Goal: Task Accomplishment & Management: Use online tool/utility

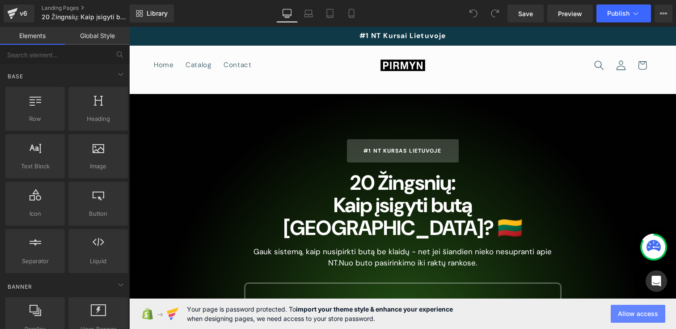
click at [643, 312] on button "Allow access" at bounding box center [638, 313] width 55 height 18
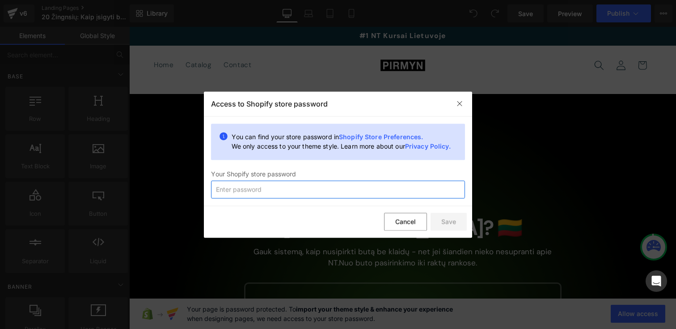
click at [327, 189] on input "text" at bounding box center [338, 189] width 254 height 18
paste input "labas"
type input "labas"
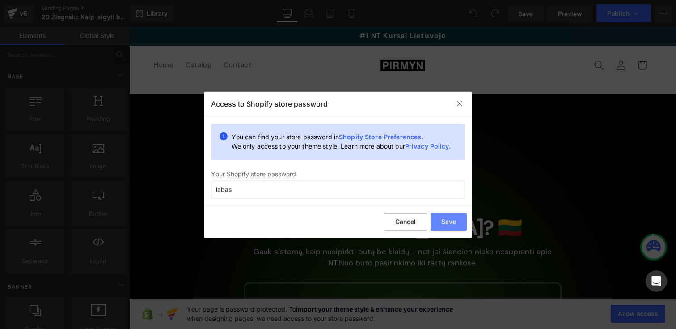
click at [442, 216] on button "Save" at bounding box center [448, 222] width 36 height 18
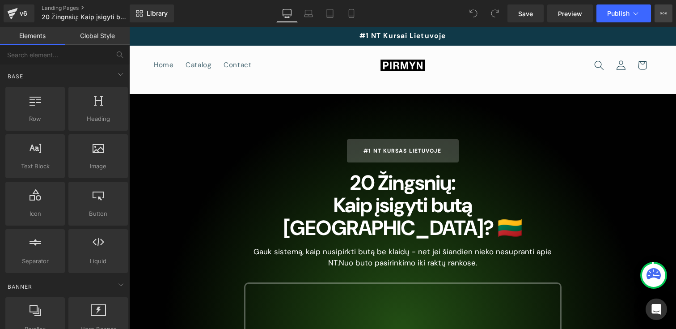
click at [661, 11] on icon at bounding box center [663, 13] width 7 height 7
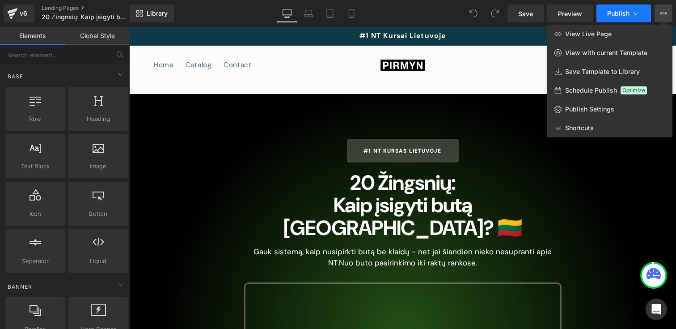
click at [639, 19] on button "Publish" at bounding box center [623, 13] width 55 height 18
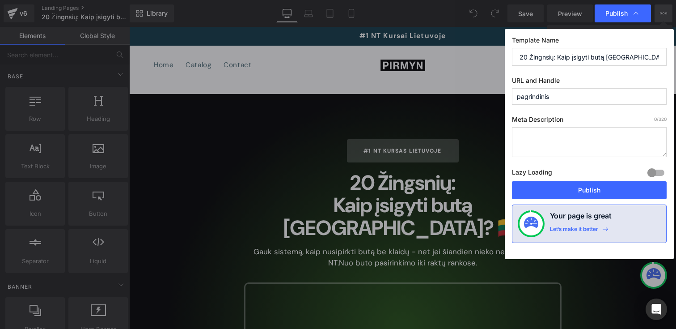
click at [540, 94] on input "pagrindinis" at bounding box center [589, 96] width 155 height 17
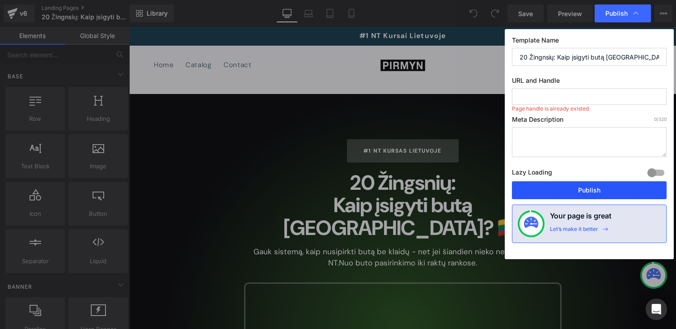
click at [594, 182] on button "Publish" at bounding box center [589, 190] width 155 height 18
click at [537, 94] on input "text" at bounding box center [589, 96] width 155 height 17
click at [619, 84] on label "URL and Handle" at bounding box center [589, 82] width 155 height 12
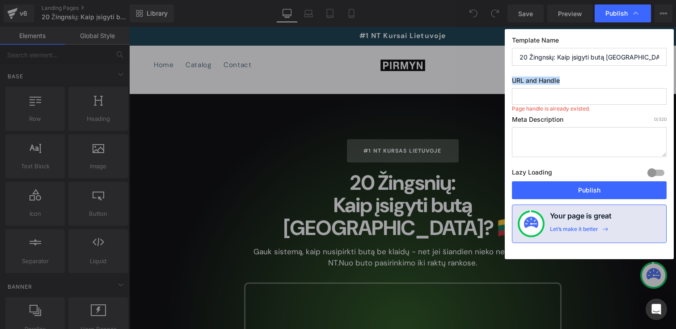
click at [566, 98] on input "text" at bounding box center [589, 96] width 155 height 17
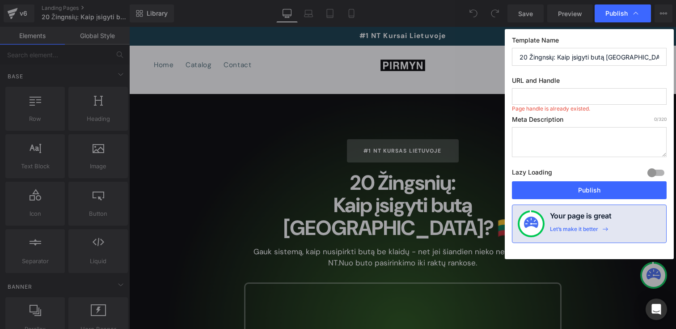
click at [566, 98] on input "text" at bounding box center [589, 96] width 155 height 17
click at [536, 91] on input "pagrindinis" at bounding box center [589, 96] width 155 height 17
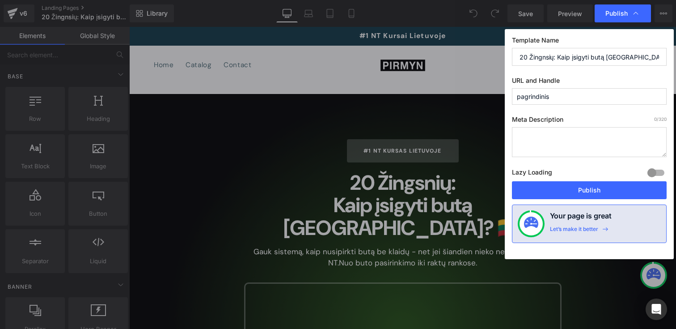
click at [536, 91] on input "pagrindinis" at bounding box center [589, 96] width 155 height 17
type input "č"
type input "20zingsniu"
click at [567, 190] on button "Publish" at bounding box center [589, 190] width 155 height 18
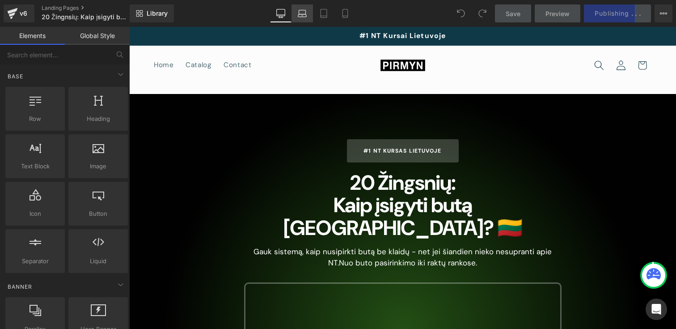
click at [302, 11] on icon at bounding box center [302, 13] width 9 height 9
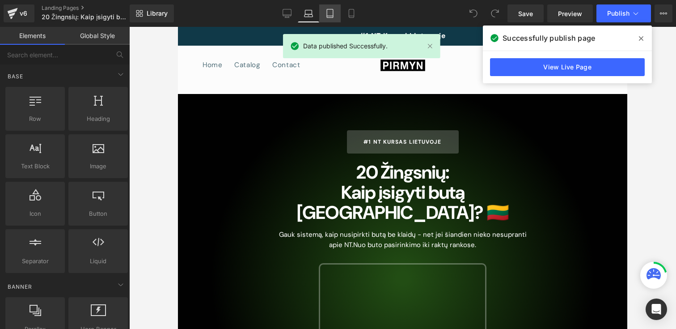
click at [331, 17] on icon at bounding box center [329, 13] width 9 height 9
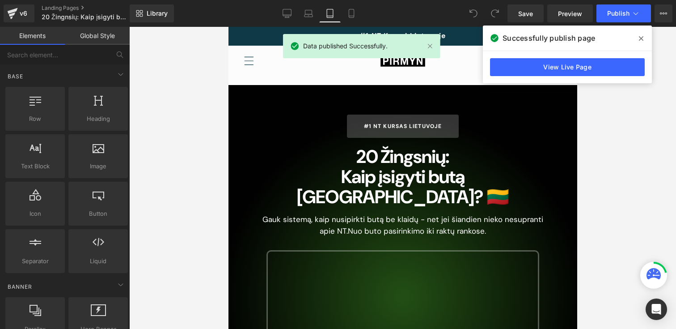
scroll to position [58, 0]
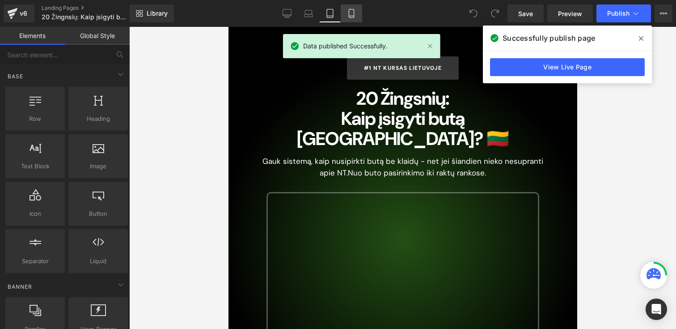
click at [350, 15] on icon at bounding box center [351, 13] width 9 height 9
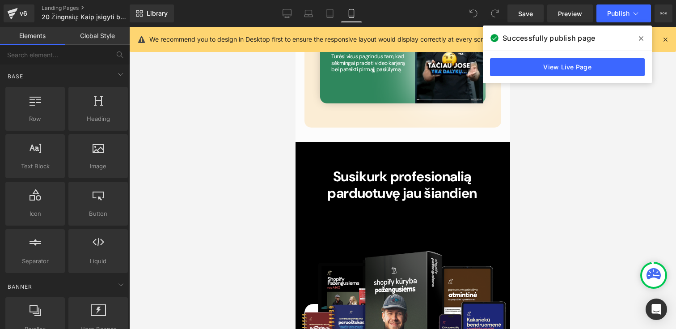
scroll to position [4025, 0]
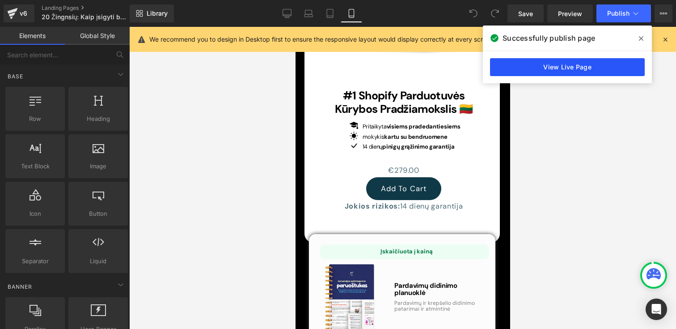
click at [610, 62] on link "View Live Page" at bounding box center [567, 67] width 155 height 18
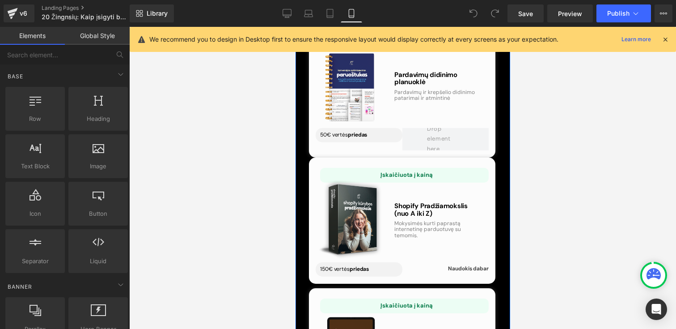
scroll to position [4307, 0]
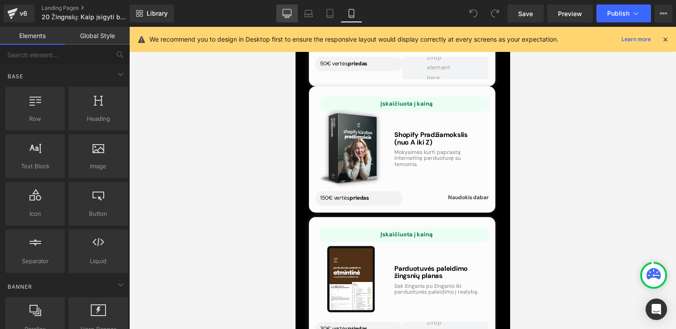
click at [284, 14] on icon at bounding box center [286, 13] width 9 height 9
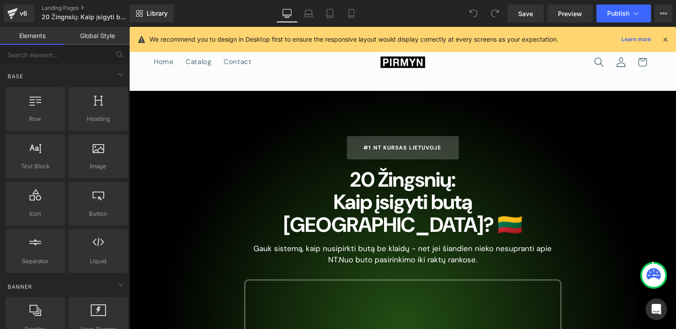
scroll to position [0, 0]
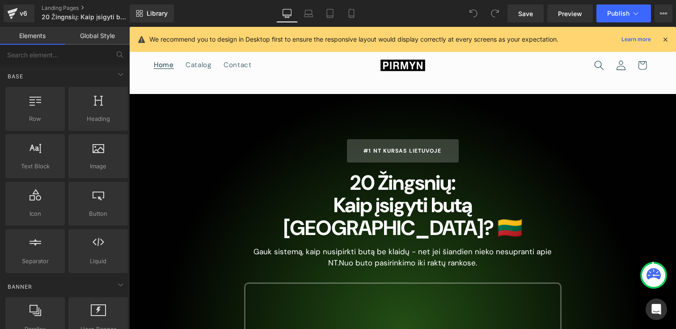
click at [166, 56] on link "Home" at bounding box center [164, 65] width 32 height 21
click at [643, 14] on button "Publish" at bounding box center [623, 13] width 55 height 18
click at [513, 13] on link "Save" at bounding box center [525, 13] width 36 height 18
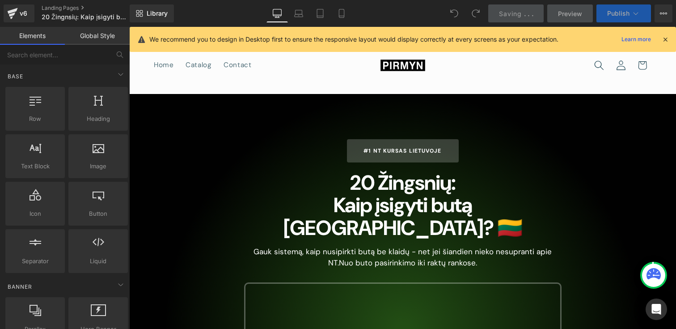
click at [634, 14] on icon at bounding box center [635, 13] width 9 height 9
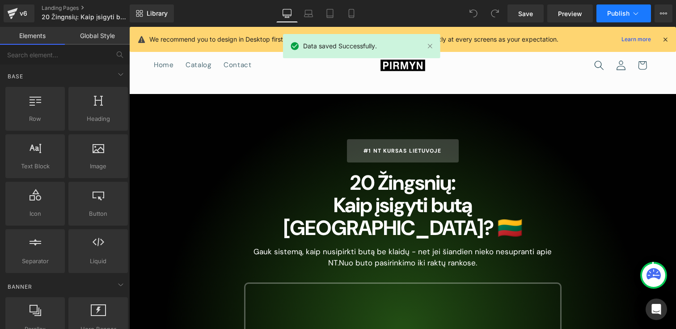
click at [634, 14] on icon at bounding box center [635, 13] width 9 height 9
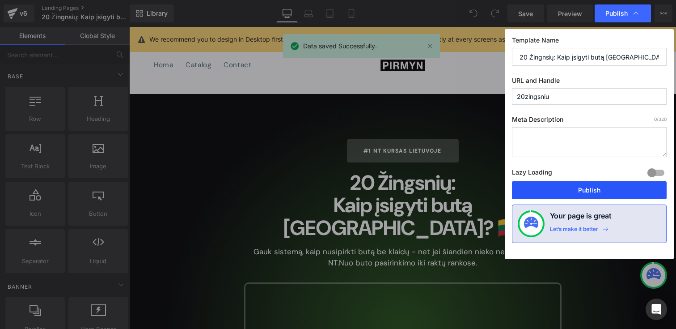
click at [575, 185] on button "Publish" at bounding box center [589, 190] width 155 height 18
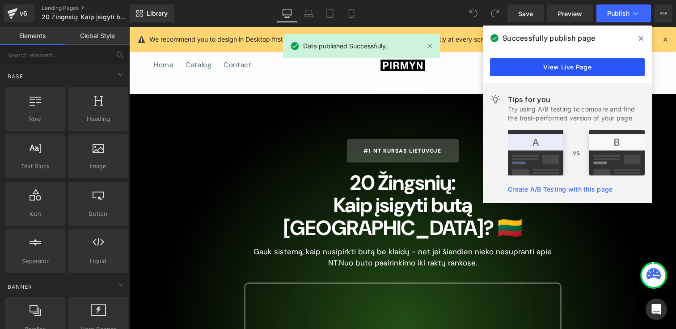
click at [594, 74] on link "View Live Page" at bounding box center [567, 67] width 155 height 18
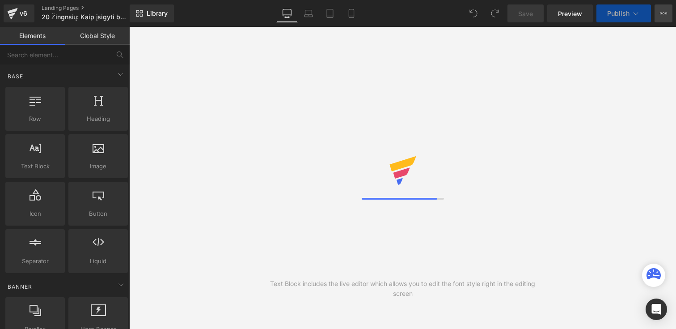
click at [662, 17] on icon at bounding box center [663, 13] width 7 height 7
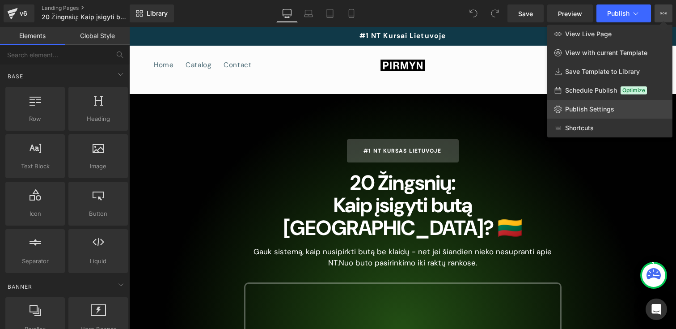
click at [596, 110] on span "Publish Settings" at bounding box center [589, 109] width 49 height 8
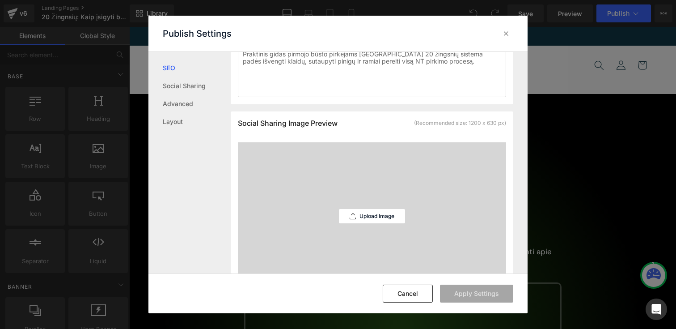
scroll to position [151, 0]
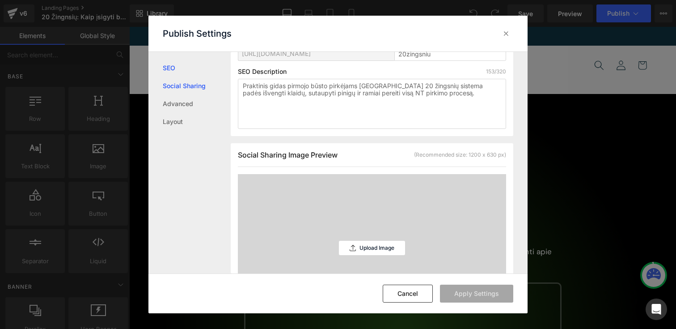
click at [208, 77] on link "Social Sharing" at bounding box center [197, 86] width 68 height 18
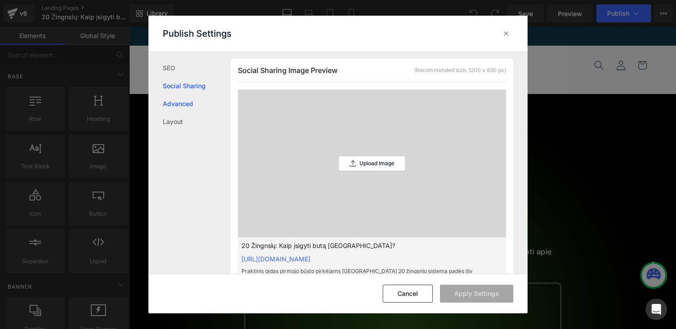
click at [198, 101] on link "Advanced" at bounding box center [197, 104] width 68 height 18
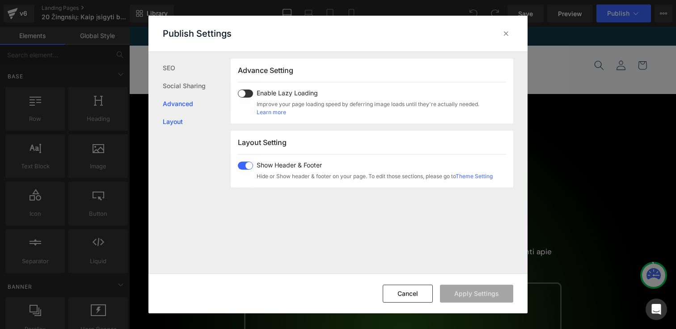
click at [183, 121] on link "Layout" at bounding box center [197, 122] width 68 height 18
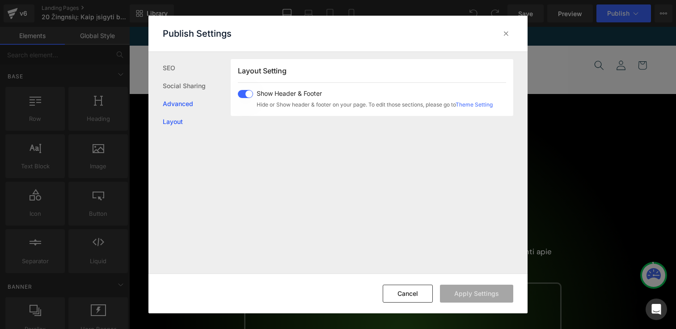
click at [187, 101] on link "Advanced" at bounding box center [197, 104] width 68 height 18
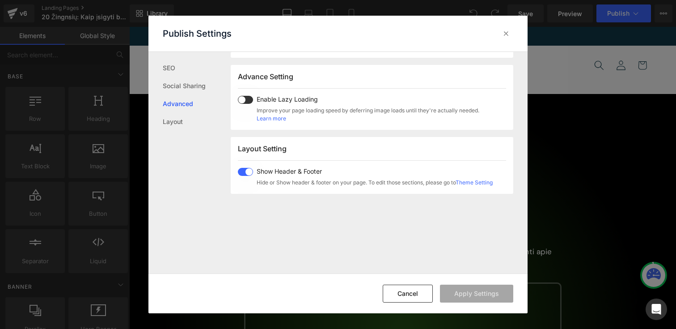
scroll to position [471, 0]
click at [251, 101] on span at bounding box center [245, 100] width 15 height 8
click at [495, 298] on button "Apply Settings" at bounding box center [476, 293] width 73 height 18
click at [181, 80] on link "Social Sharing" at bounding box center [197, 86] width 68 height 18
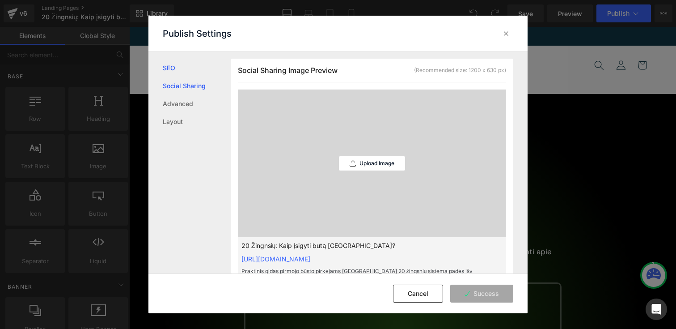
click at [172, 67] on link "SEO" at bounding box center [197, 68] width 68 height 18
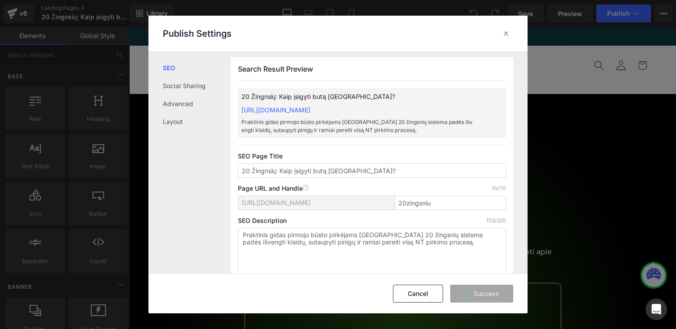
scroll to position [0, 0]
click at [506, 31] on icon at bounding box center [505, 33] width 9 height 9
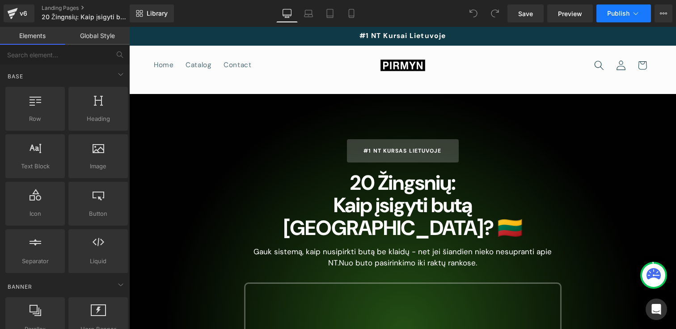
click at [634, 19] on button "Publish" at bounding box center [623, 13] width 55 height 18
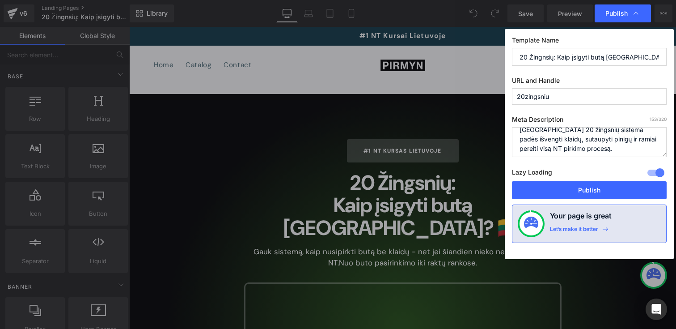
scroll to position [19, 0]
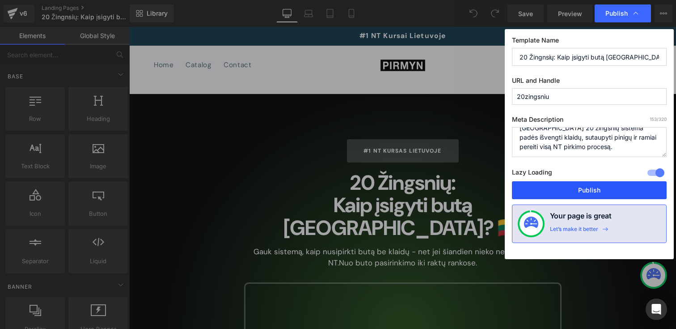
click at [580, 187] on button "Publish" at bounding box center [589, 190] width 155 height 18
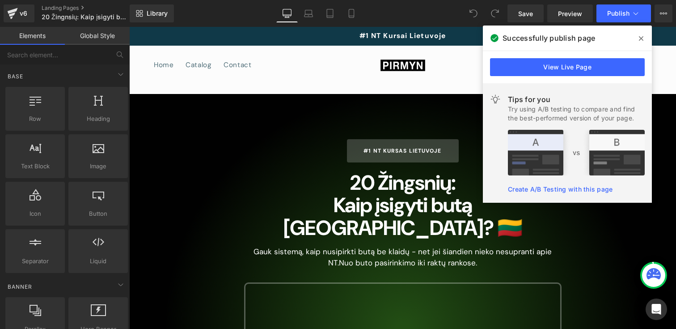
click at [643, 38] on icon at bounding box center [641, 38] width 4 height 7
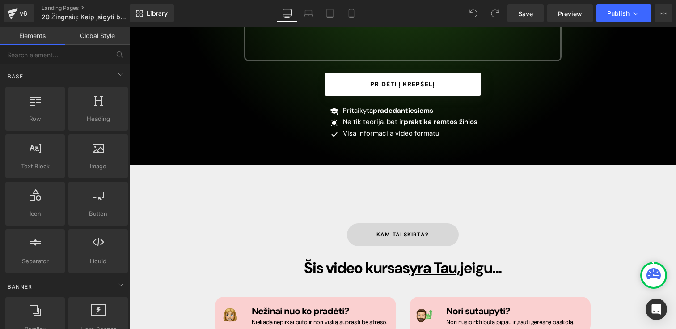
scroll to position [257, 0]
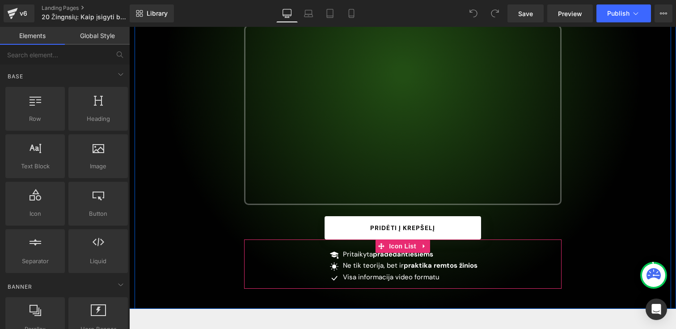
click at [394, 271] on span "Text Block" at bounding box center [401, 276] width 29 height 11
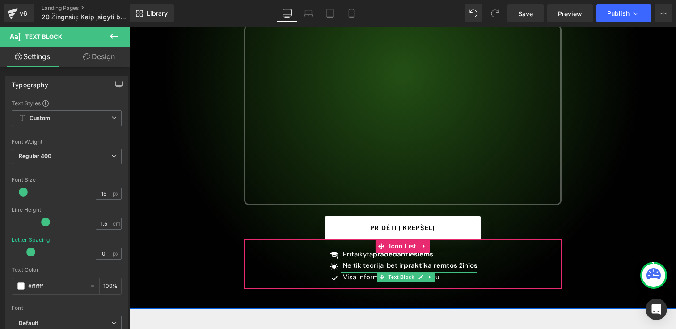
click at [369, 272] on p "Visa informacija video formatu" at bounding box center [410, 277] width 135 height 10
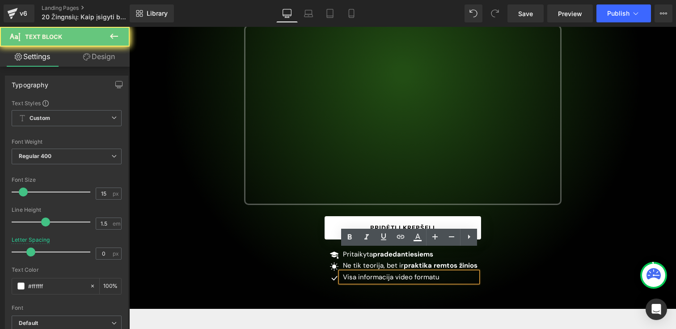
click at [409, 272] on p "Visa informacija video formatu" at bounding box center [410, 277] width 135 height 10
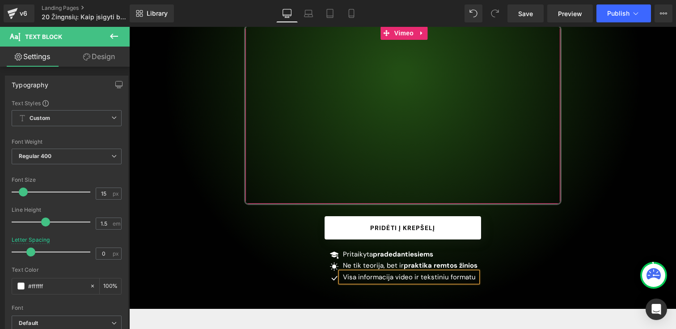
click at [571, 275] on div "#1 NT Kursas Lietuvoje Button 20 Žingsnių: Kaip įsigyti butą [GEOGRAPHIC_DATA]?…" at bounding box center [403, 85] width 536 height 446
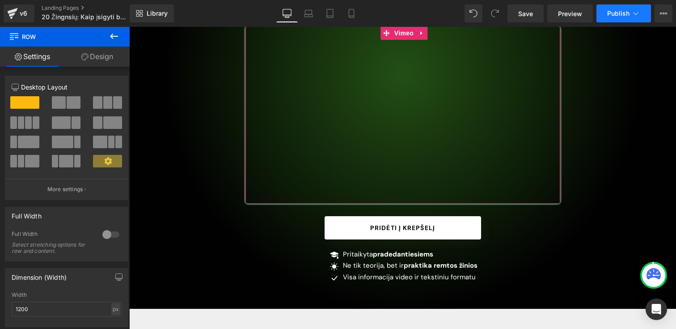
click at [617, 20] on button "Publish" at bounding box center [623, 13] width 55 height 18
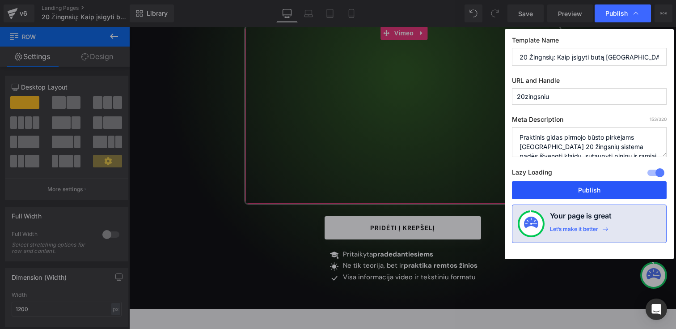
click at [542, 193] on button "Publish" at bounding box center [589, 190] width 155 height 18
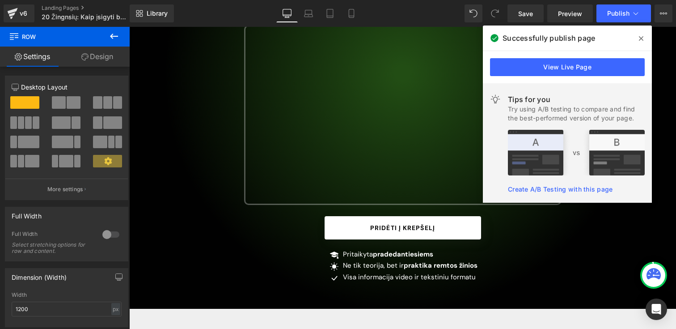
click at [640, 38] on icon at bounding box center [641, 38] width 4 height 7
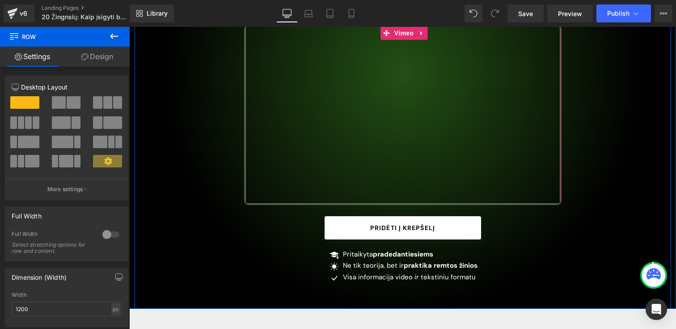
scroll to position [0, 0]
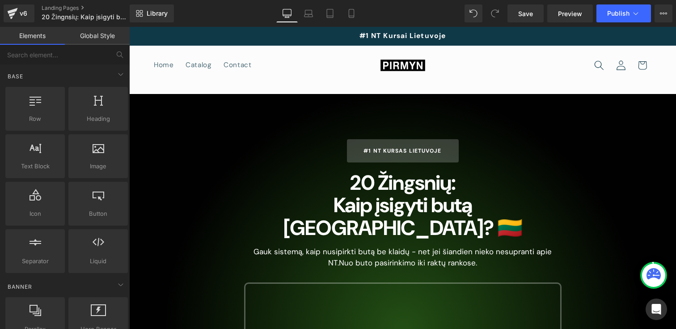
click at [388, 36] on span "#1 NT Kursai Lietuvoje" at bounding box center [402, 35] width 86 height 9
click at [664, 20] on button "View Live Page View with current Template Save Template to Library Schedule Pub…" at bounding box center [663, 13] width 18 height 18
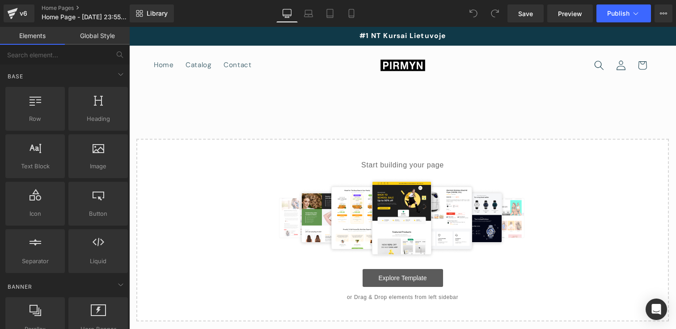
click at [391, 276] on link "Explore Template" at bounding box center [402, 278] width 80 height 18
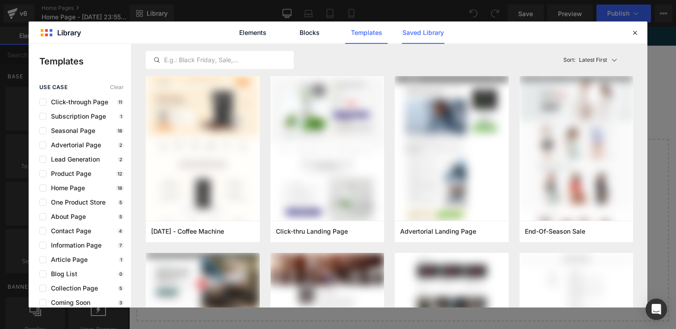
click at [421, 35] on link "Saved Library" at bounding box center [423, 32] width 42 height 22
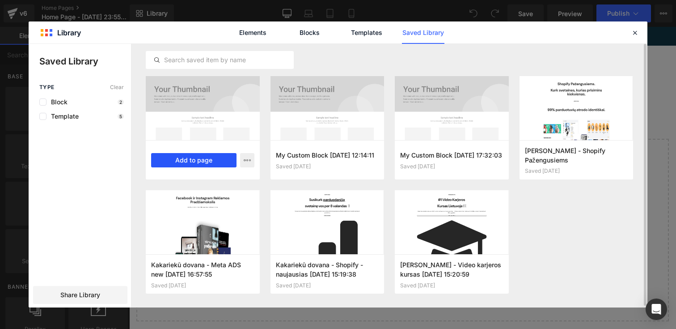
click at [188, 160] on button "Add to page" at bounding box center [193, 160] width 85 height 14
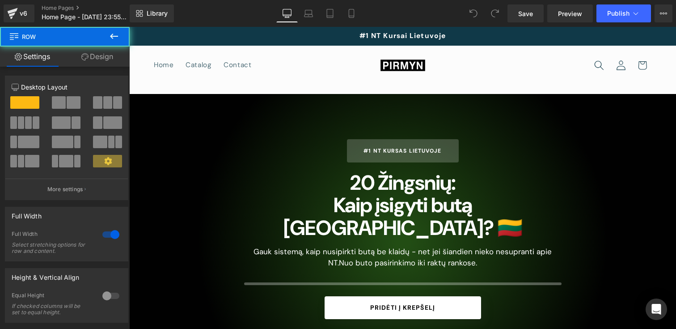
click at [397, 107] on div "#1 NT Kursas Lietuvoje Button 20 Žingsnių: Kaip įsigyti butą [GEOGRAPHIC_DATA]?…" at bounding box center [402, 241] width 547 height 294
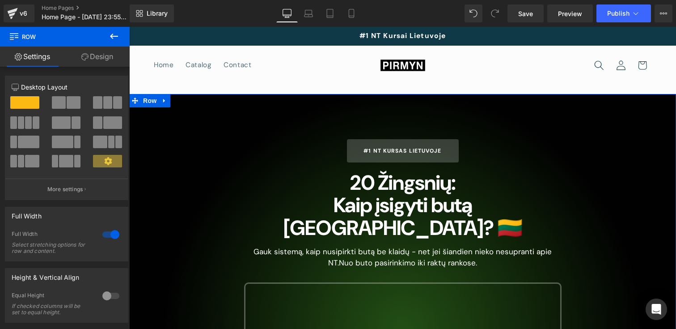
click at [275, 111] on div "#1 NT Kursas Lietuvoje Button 20 Žingsnių: Kaip įsigyti butą [GEOGRAPHIC_DATA]?…" at bounding box center [402, 329] width 547 height 471
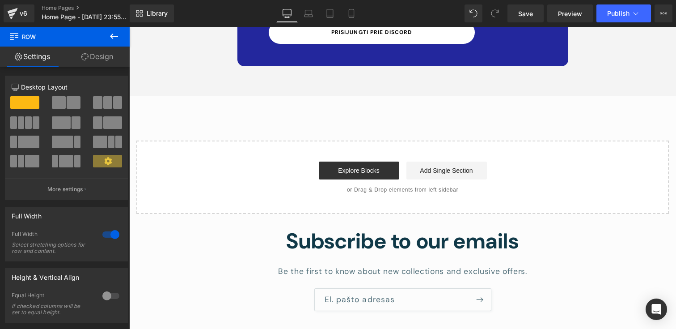
scroll to position [7859, 0]
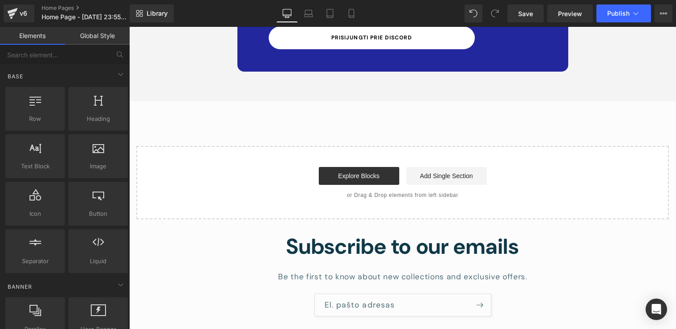
click at [261, 232] on div "Subscribe to our emails Be the first to know about new collections and exclusiv…" at bounding box center [402, 290] width 547 height 116
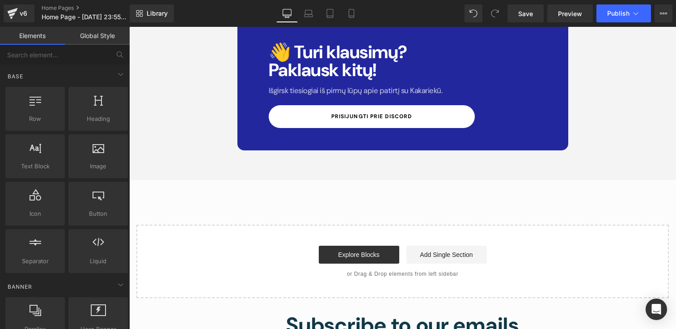
scroll to position [7771, 0]
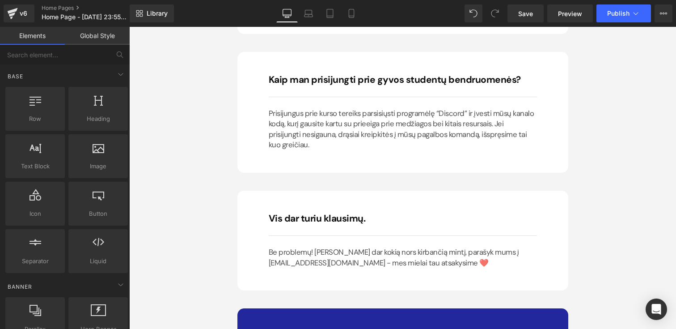
scroll to position [7576, 0]
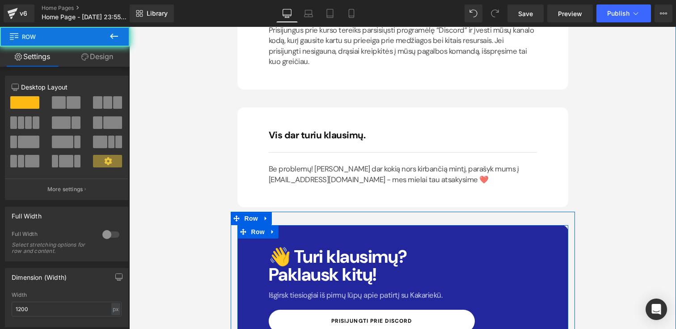
click at [259, 225] on div "👋 Turi klausimų? Paklausk kitų! Heading Išgirsk tiesiogiai iš pirmų lūpų apie p…" at bounding box center [402, 290] width 331 height 130
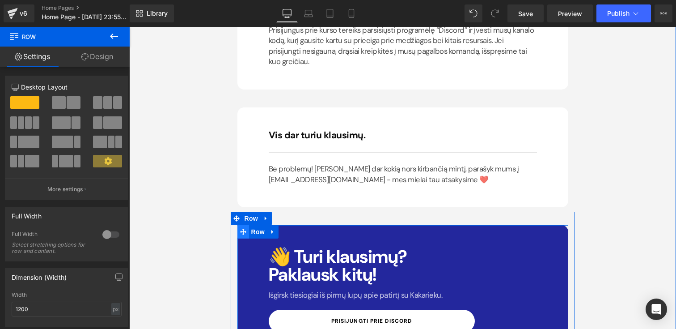
click at [241, 228] on icon at bounding box center [243, 231] width 6 height 7
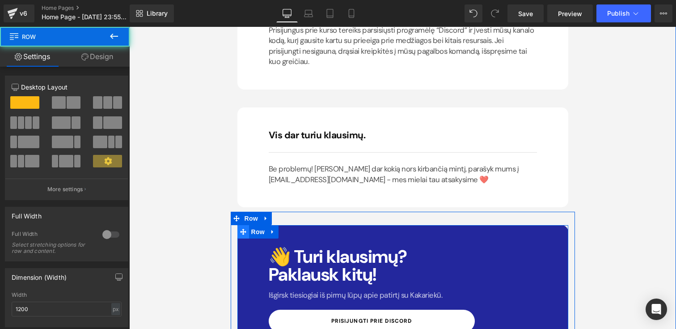
click at [244, 228] on icon at bounding box center [243, 231] width 6 height 6
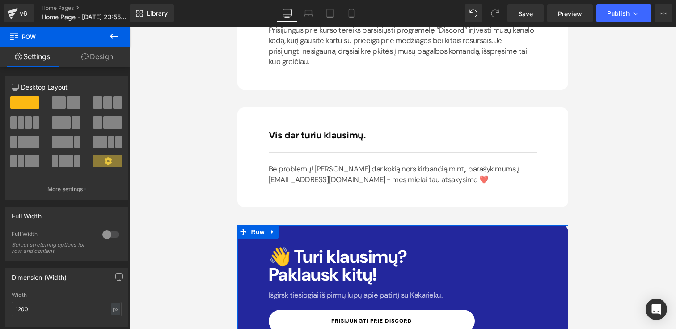
click at [87, 59] on icon at bounding box center [84, 56] width 7 height 7
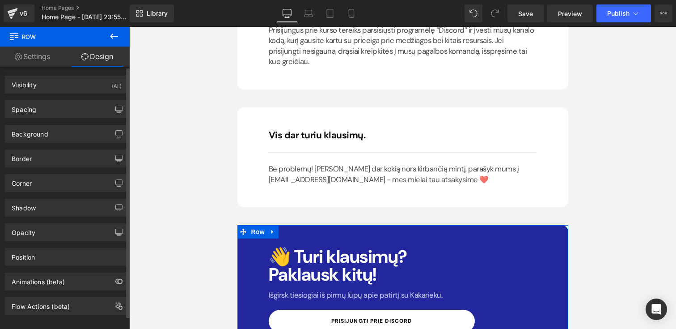
type input "#23279d"
type input "100"
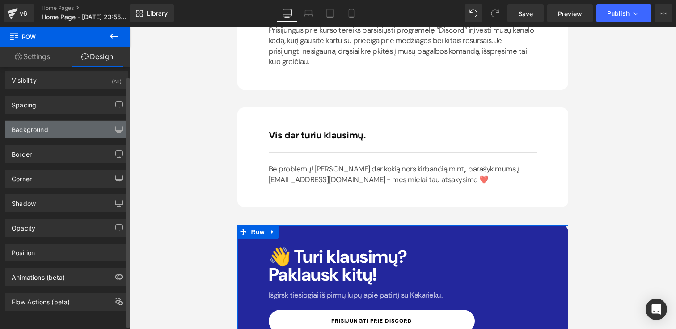
click at [58, 121] on div "Background" at bounding box center [66, 129] width 122 height 17
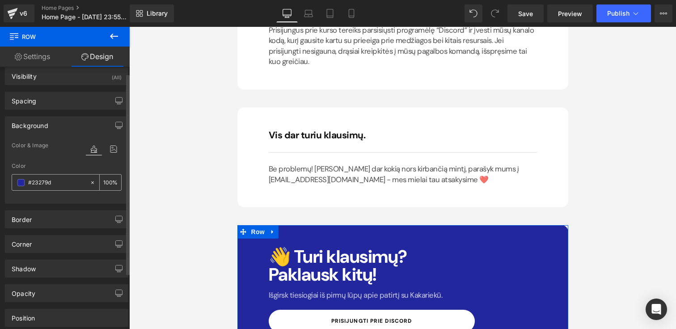
click at [21, 182] on span at bounding box center [20, 182] width 7 height 7
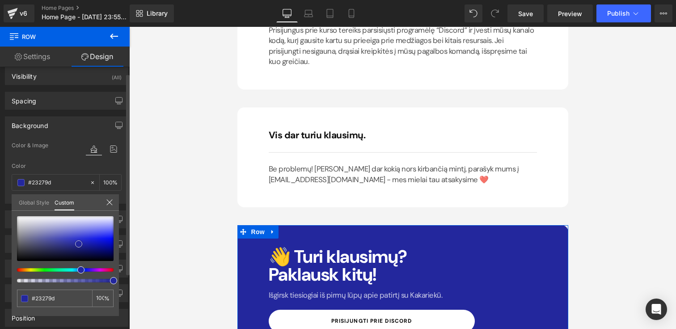
type input "#2c309f"
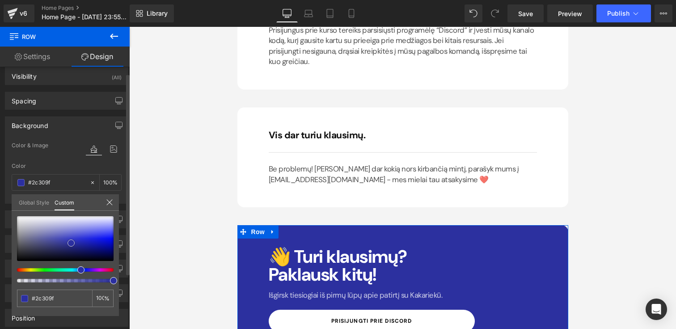
type input "#353896"
type input "#40428b"
type input "#444687"
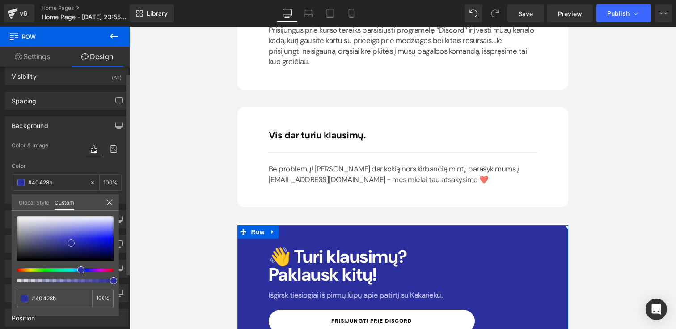
type input "#444687"
type input "#464885"
type input "#484a83"
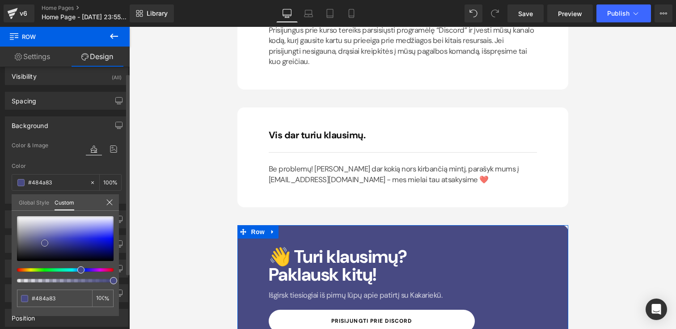
type input "#4a4c86"
type input "#525492"
type input "#5c5e9d"
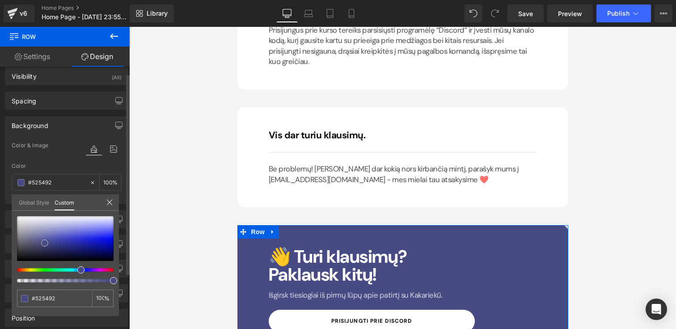
type input "#5c5e9d"
type input "#6264a1"
type input "#6668a3"
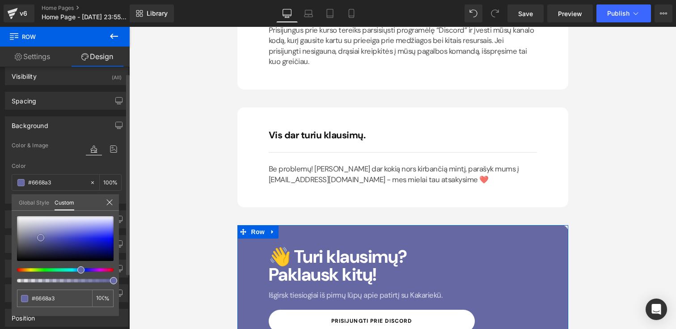
type input "#5d5f9c"
type input "#575992"
type input "#505280"
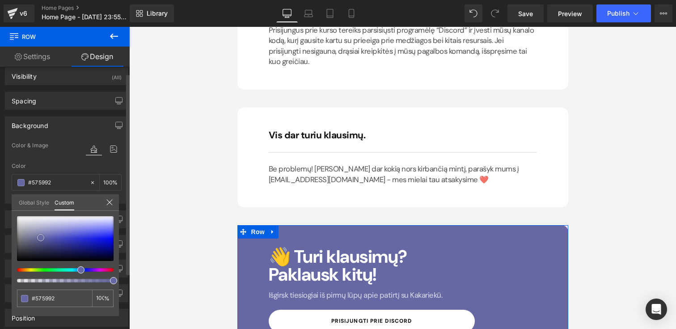
type input "#505280"
type input "#4e5078"
type input "#48496a"
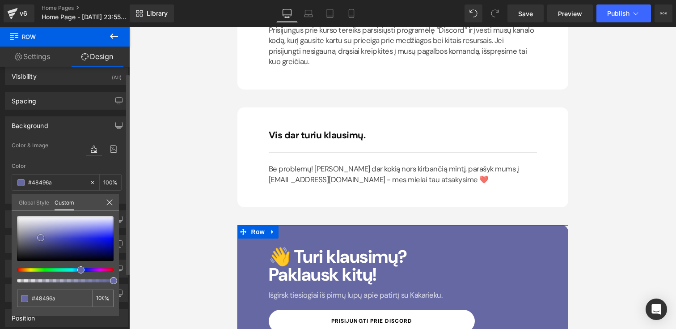
type input "#454662"
type input "#42435b"
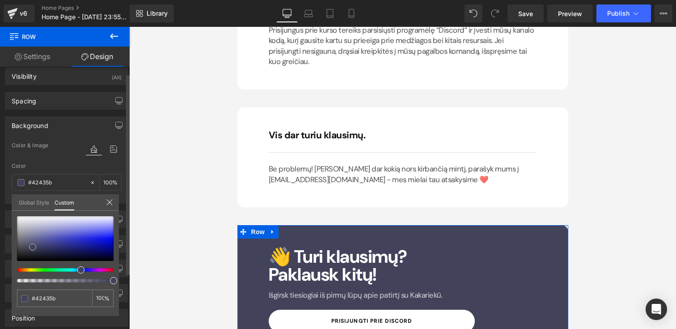
type input "#414157"
type input "#3f3f54"
type input "#3e3e55"
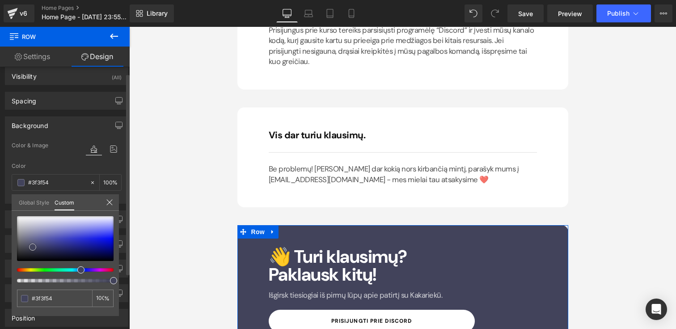
type input "#3e3e55"
type input "#3d3d51"
drag, startPoint x: 71, startPoint y: 243, endPoint x: 31, endPoint y: 248, distance: 40.6
click at [31, 248] on div at bounding box center [65, 238] width 97 height 45
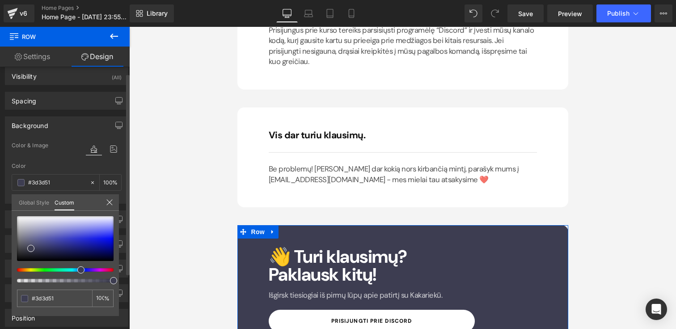
type input "#51503d"
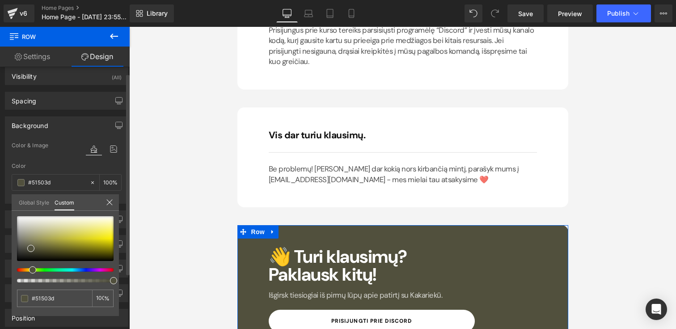
type input "#514d3d"
type input "#514a3d"
type input "#51473d"
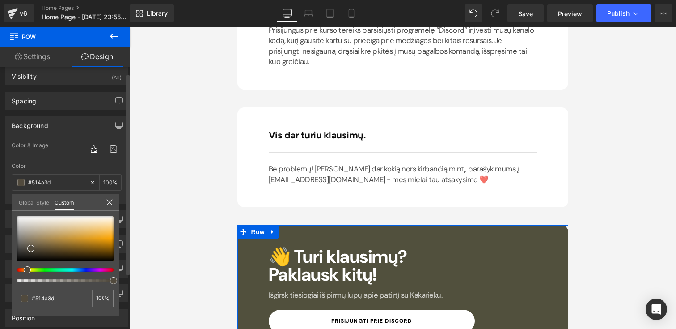
type input "#51473d"
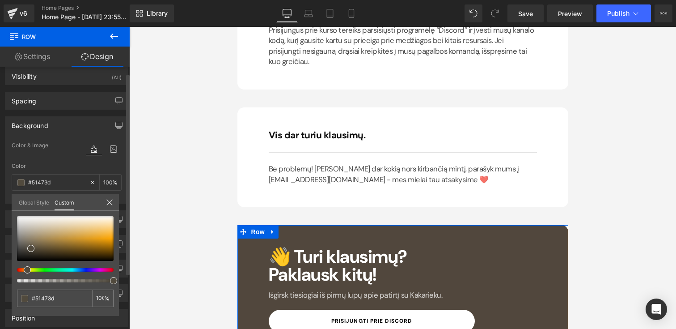
type input "#51463d"
type input "#51453d"
type input "#51443d"
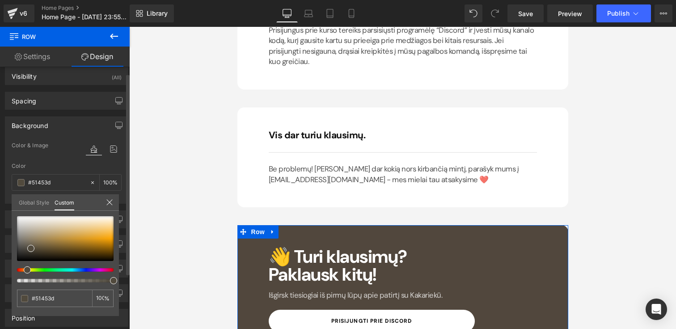
type input "#51443d"
type input "#51433d"
type input "#51423d"
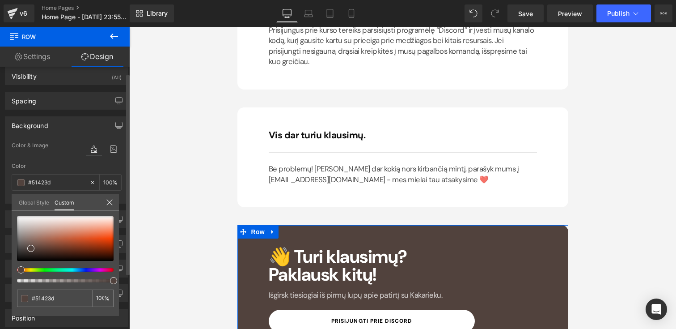
drag, startPoint x: 29, startPoint y: 268, endPoint x: 17, endPoint y: 268, distance: 11.6
click at [17, 268] on div at bounding box center [61, 270] width 97 height 4
type input "#6e3b2a"
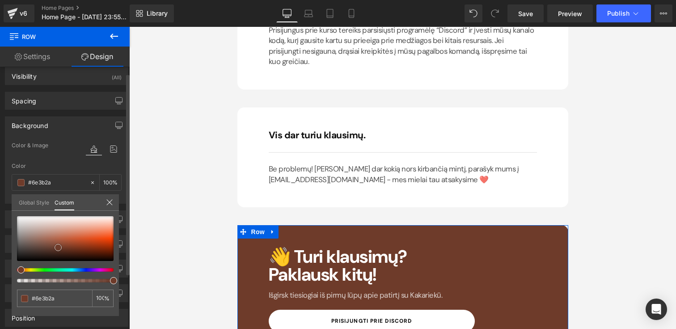
type input "#6d3c2b"
type input "#703a28"
type input "#7f3e29"
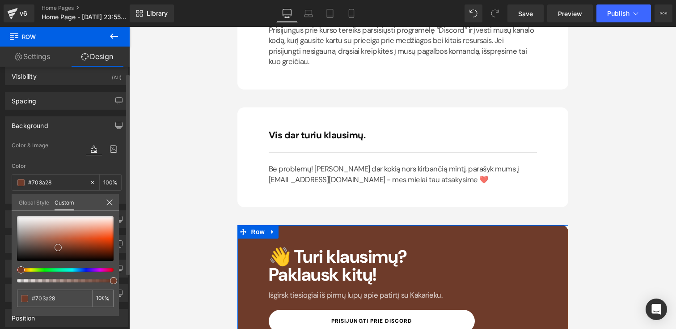
type input "#7f3e29"
type input "#91442b"
type input "#a0482b"
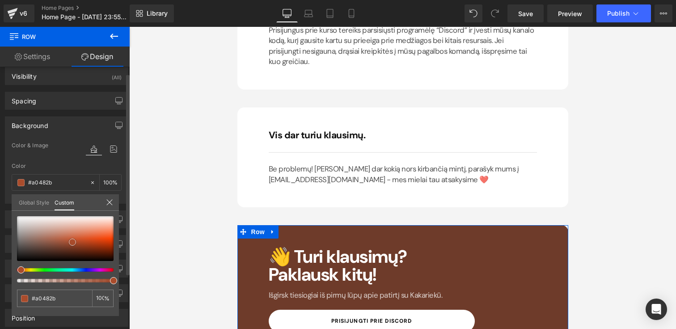
type input "#a94c2c"
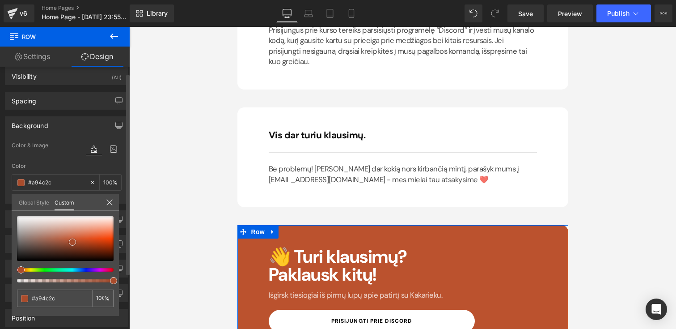
type input "#bb522e"
type input "#d1613c"
type input "#d76e4b"
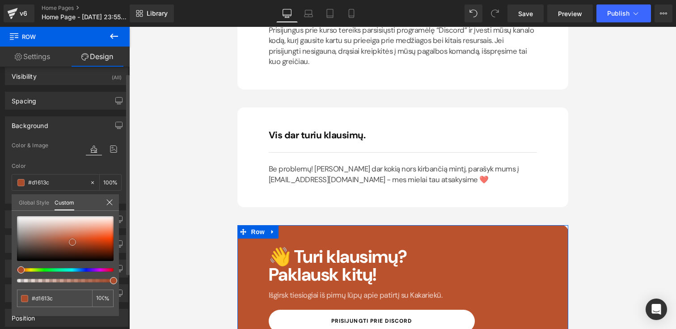
type input "#d76e4b"
type input "#d9714e"
type input "#db7351"
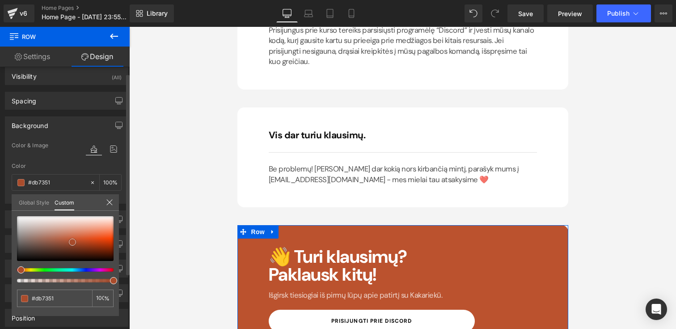
type input "#dd7654"
type input "#df7957"
type input "#e07956"
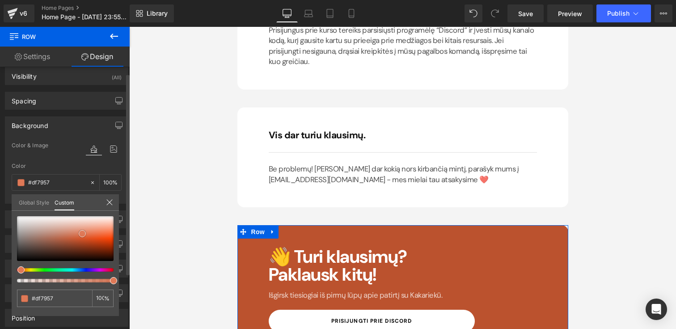
type input "#e07956"
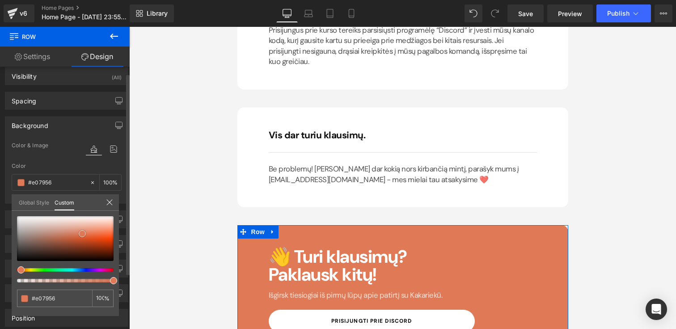
type input "#e17855"
type input "#e27854"
type input "#e37753"
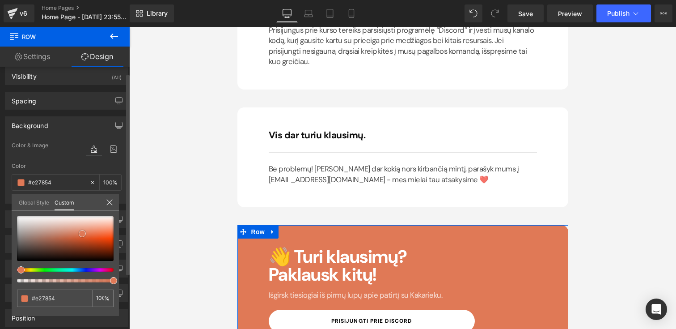
type input "#e37753"
type input "#e3734e"
type input "#e5724c"
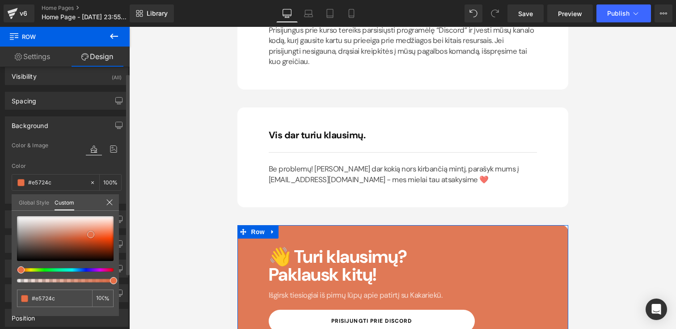
type input "#e66a41"
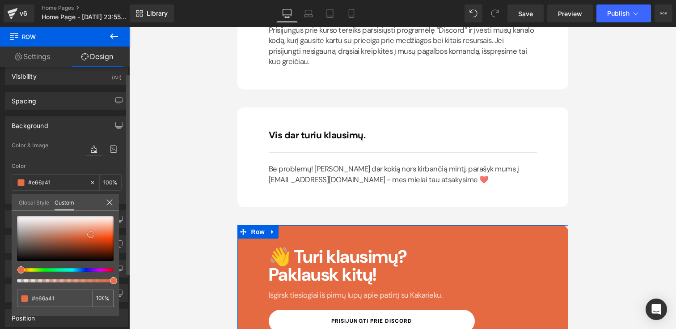
type input "#e7663a"
type input "#e86135"
type input "#e85a2a"
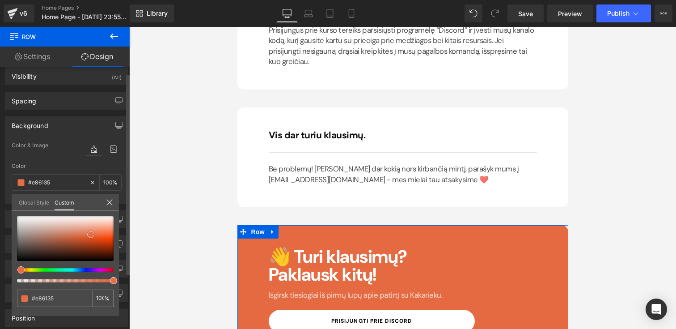
type input "#e85a2a"
type input "#e85626"
type input "#e95624"
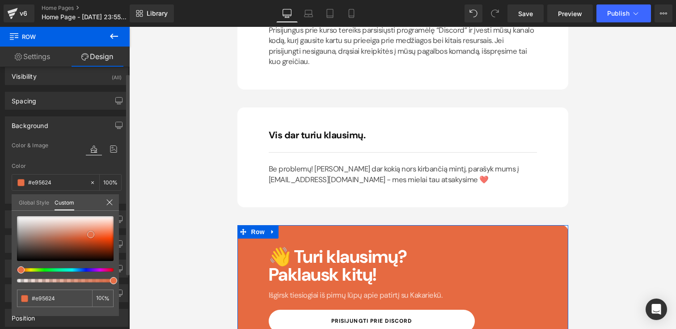
type input "#e75321"
type input "#ea511f"
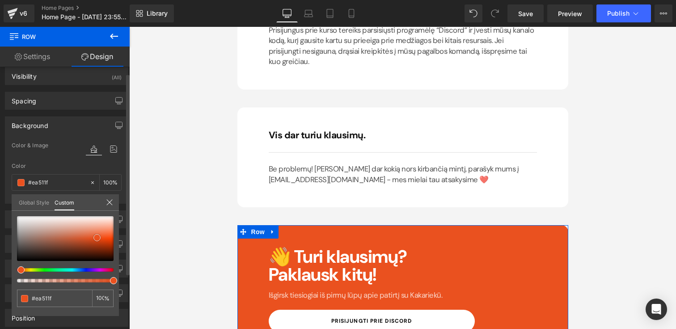
type input "#e94e1a"
type input "#e84e1b"
type input "#eb4d19"
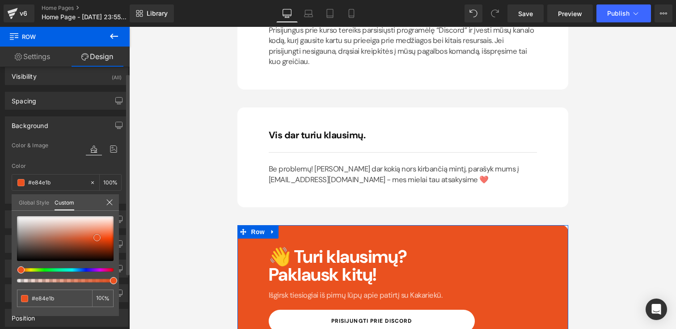
type input "#eb4d19"
type input "#e54813"
type input "#e14613"
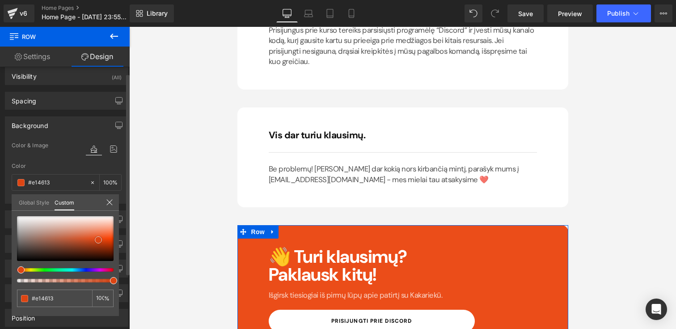
type input "#d74412"
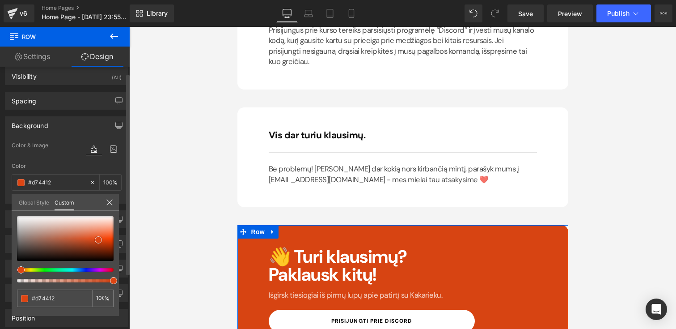
type input "#d44111"
type input "#d34212"
type input "#cf4010"
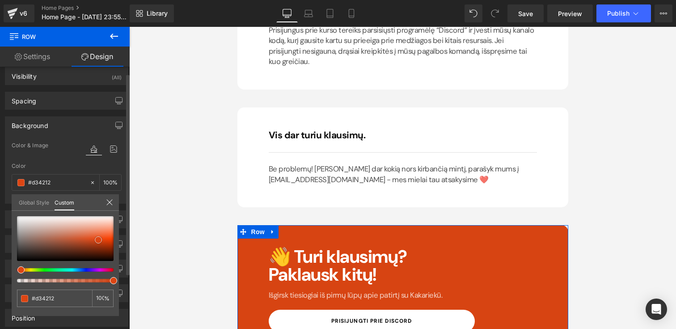
type input "#cf4010"
type input "#ca3f10"
type input "#cf4010"
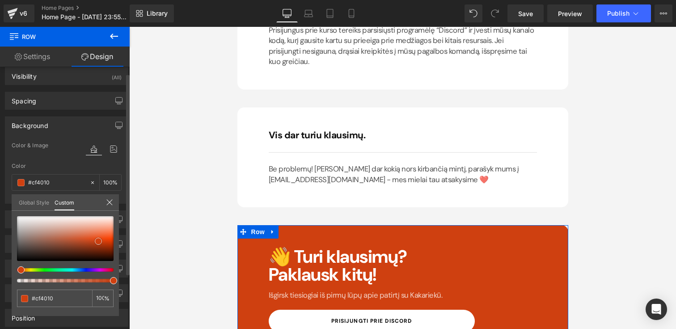
type input "#d54110"
type input "#d94311"
type input "#da4210"
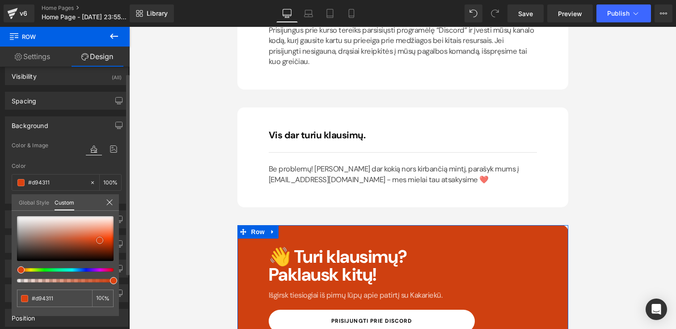
type input "#da4210"
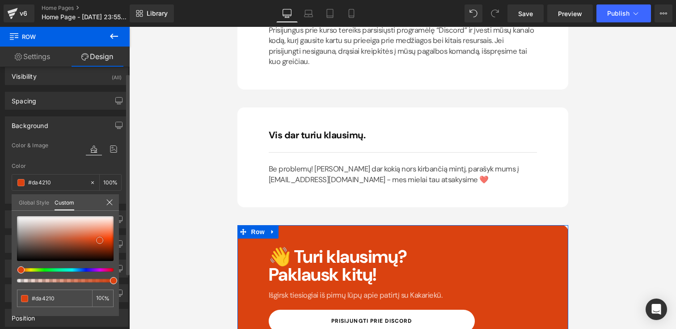
type input "#de4410"
type input "#e0430f"
type input "#e6440e"
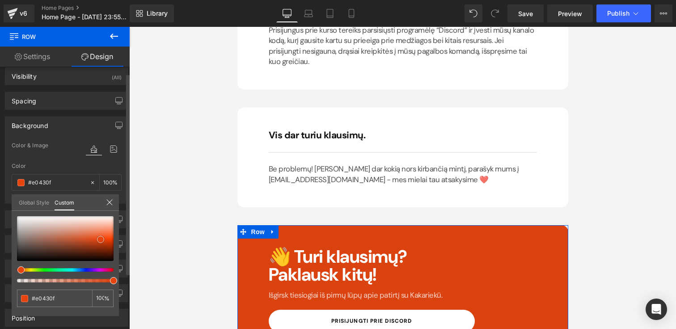
type input "#e6440e"
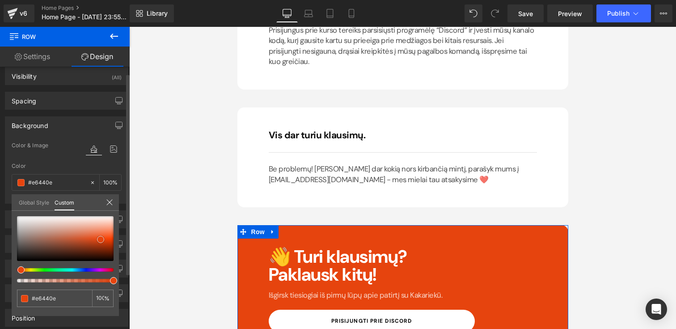
type input "#e94610"
type input "#ee4810"
type input "#ef470f"
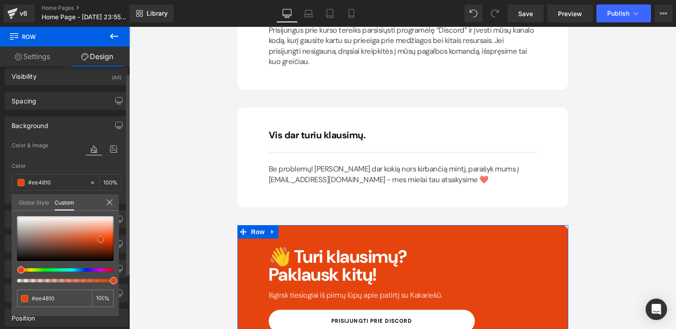
type input "#ef470f"
type input "#f04b14"
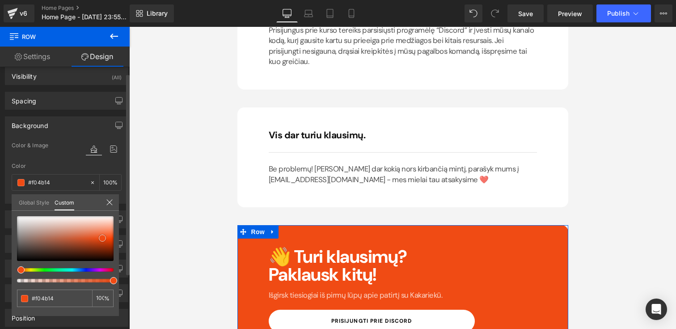
drag, startPoint x: 58, startPoint y: 247, endPoint x: 102, endPoint y: 238, distance: 45.2
click at [102, 238] on div at bounding box center [65, 238] width 97 height 45
click at [56, 297] on input "#f04b14" at bounding box center [55, 297] width 47 height 9
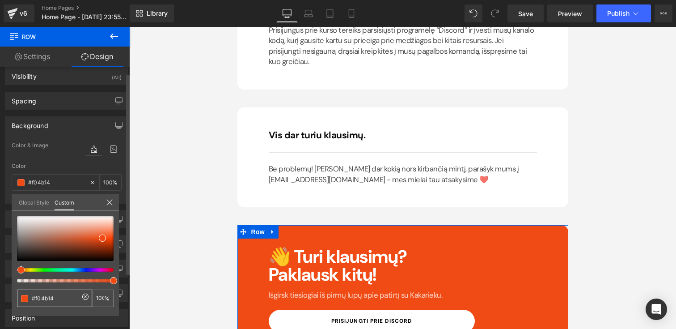
paste input "e31937"
type input "#e31937"
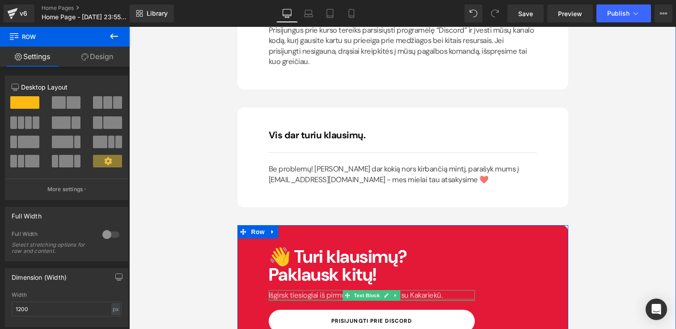
click at [444, 298] on div at bounding box center [372, 299] width 206 height 2
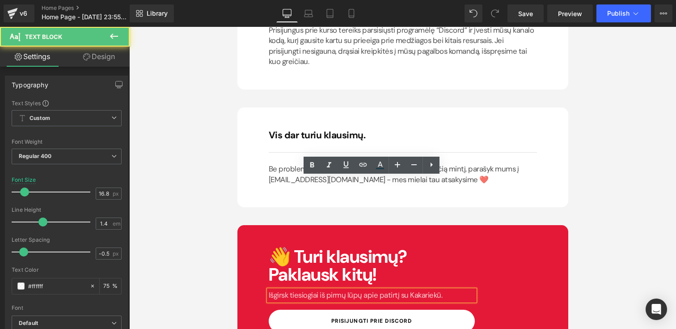
click at [519, 225] on div "👋 Turi klausimų? Paklausk kitų! Heading Išgirsk tiesiogiai iš pirmų lūpų apie p…" at bounding box center [402, 290] width 331 height 130
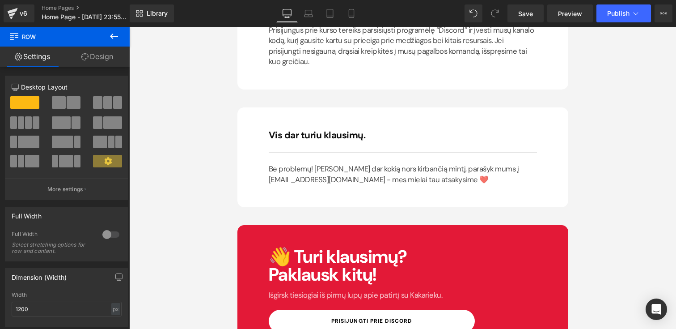
click at [110, 37] on icon at bounding box center [114, 36] width 11 height 11
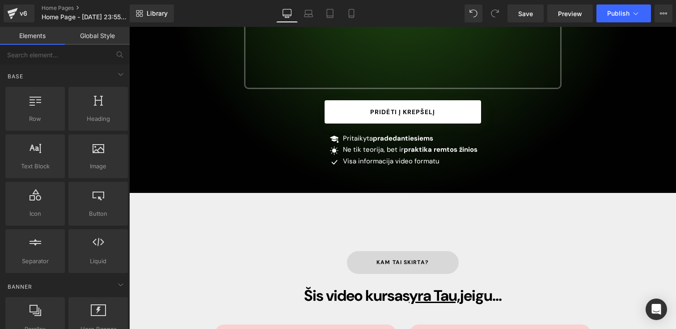
scroll to position [0, 0]
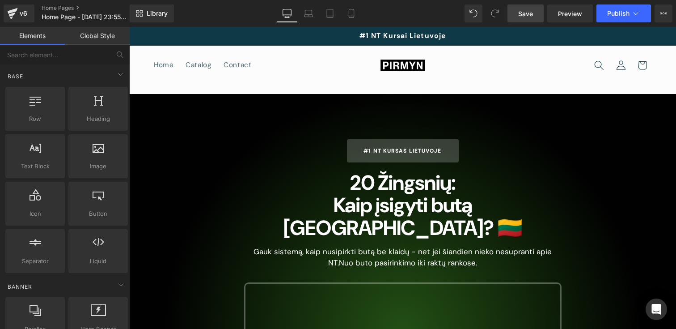
click at [518, 19] on link "Save" at bounding box center [525, 13] width 36 height 18
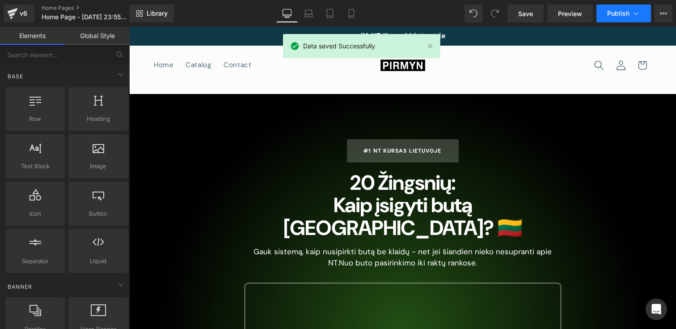
click at [604, 15] on button "Publish" at bounding box center [623, 13] width 55 height 18
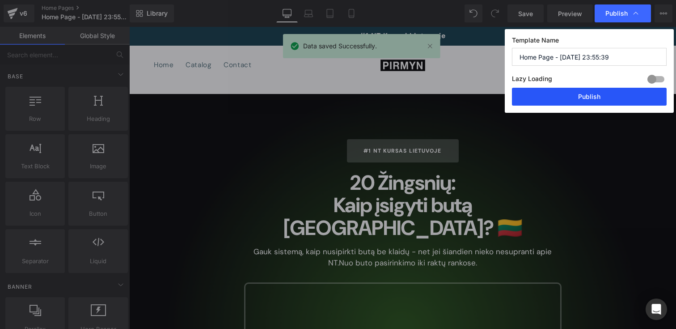
drag, startPoint x: 580, startPoint y: 95, endPoint x: 386, endPoint y: 42, distance: 200.8
click at [580, 95] on button "Publish" at bounding box center [589, 97] width 155 height 18
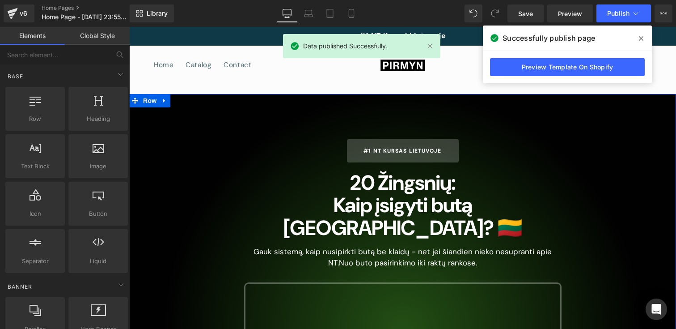
scroll to position [8, 0]
